Goal: Browse casually

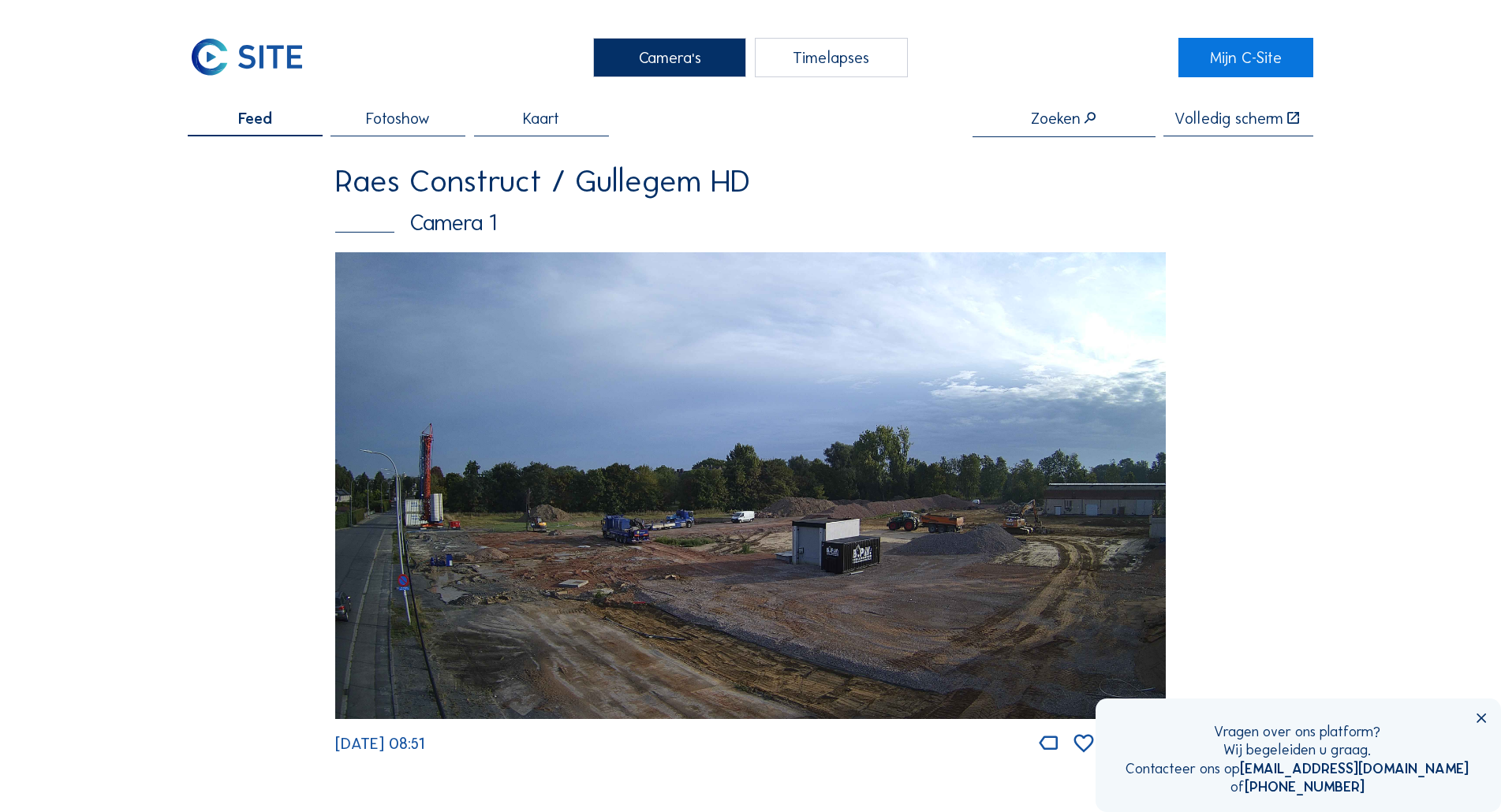
click at [722, 379] on img at bounding box center [750, 486] width 830 height 466
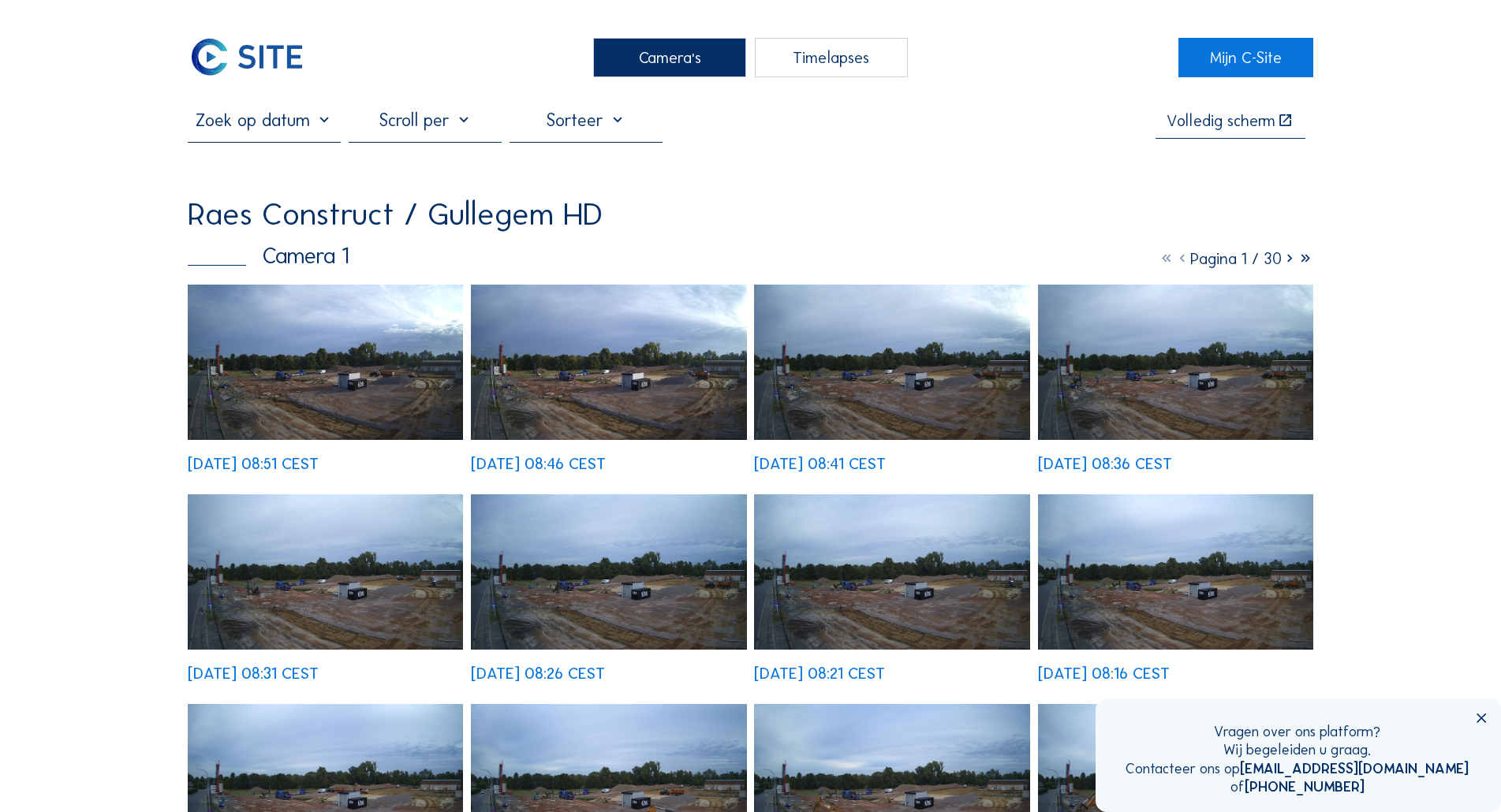
click at [394, 404] on img at bounding box center [325, 362] width 275 height 156
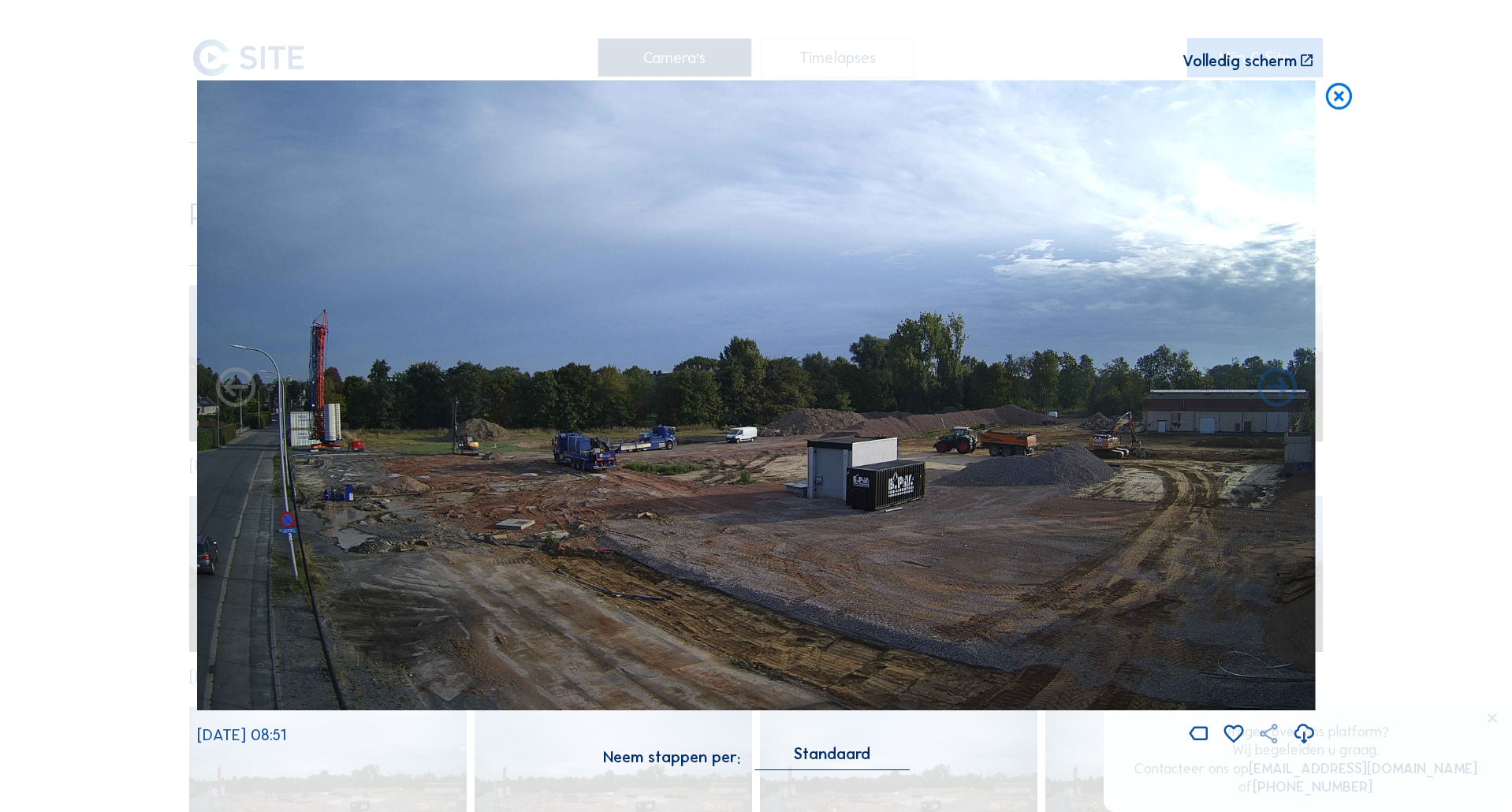
click at [1275, 743] on icon at bounding box center [1268, 734] width 23 height 24
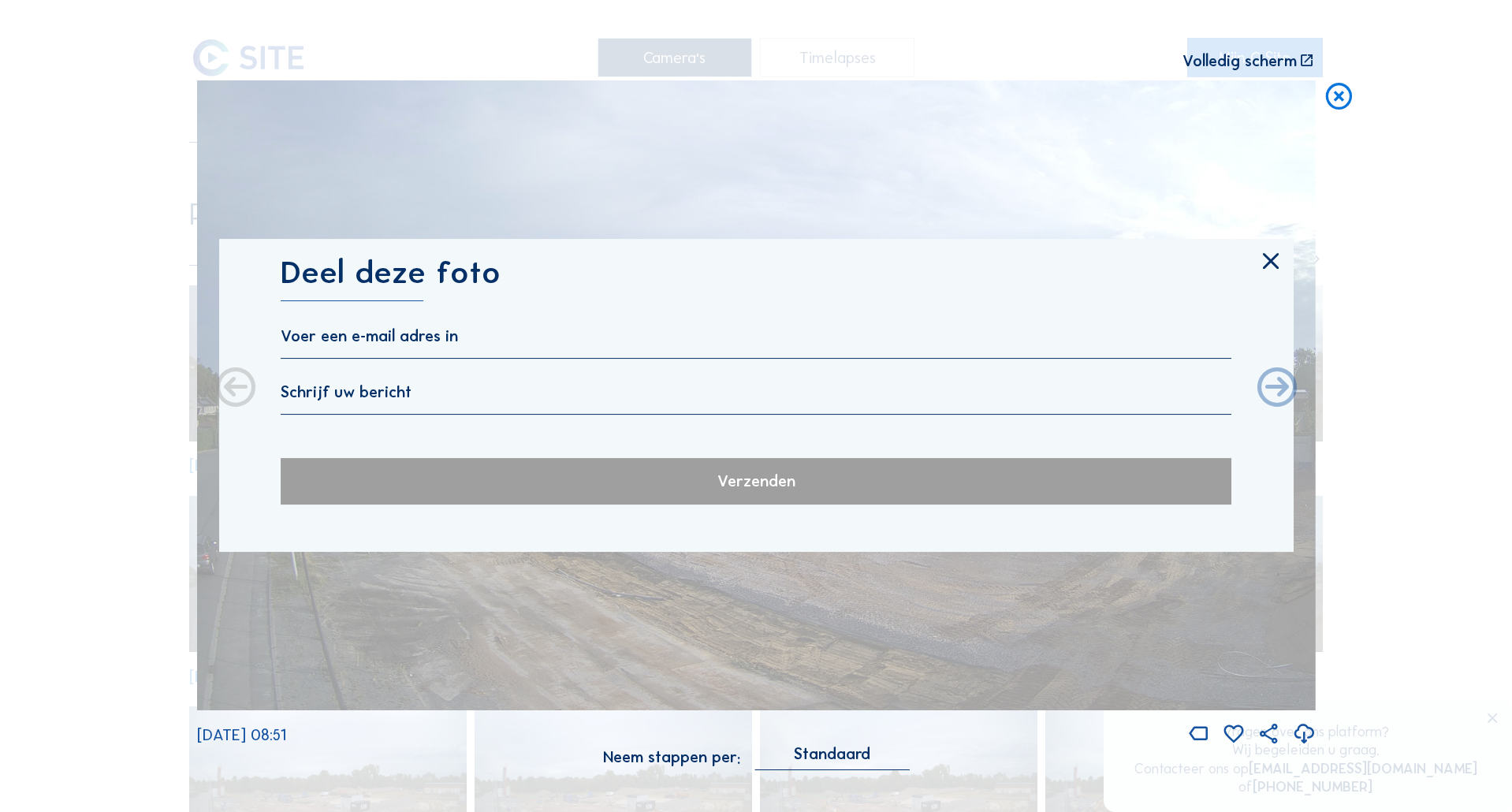
click at [1271, 260] on icon at bounding box center [1271, 261] width 27 height 28
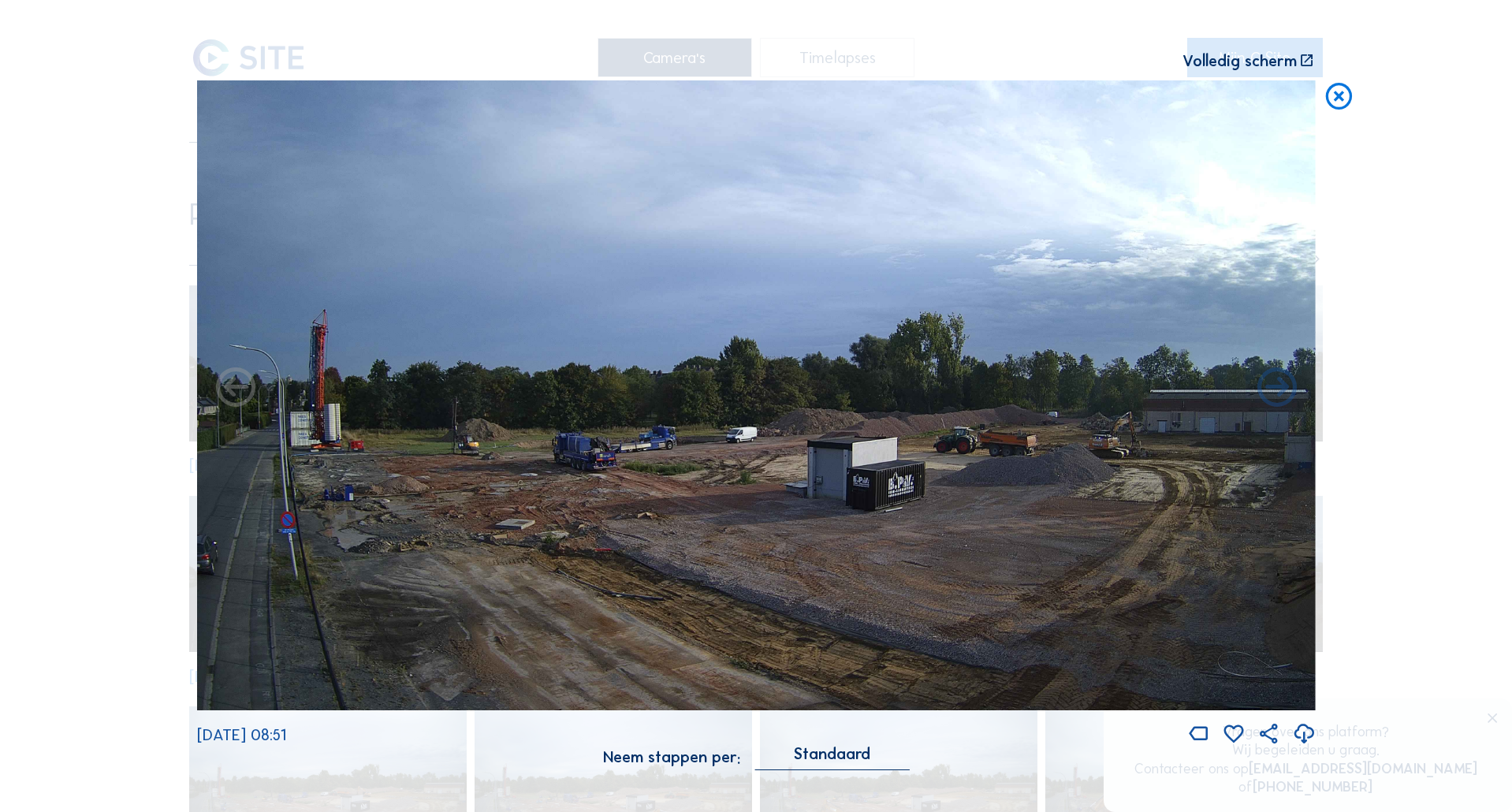
click at [1302, 732] on icon at bounding box center [1303, 735] width 23 height 29
drag, startPoint x: 1321, startPoint y: 85, endPoint x: 1336, endPoint y: 105, distance: 25.0
click at [1322, 85] on icon at bounding box center [1338, 97] width 32 height 33
